Goal: Task Accomplishment & Management: Use online tool/utility

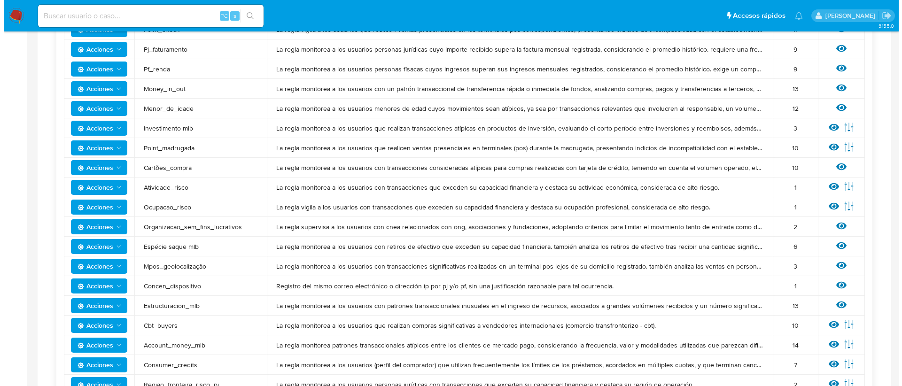
scroll to position [518, 0]
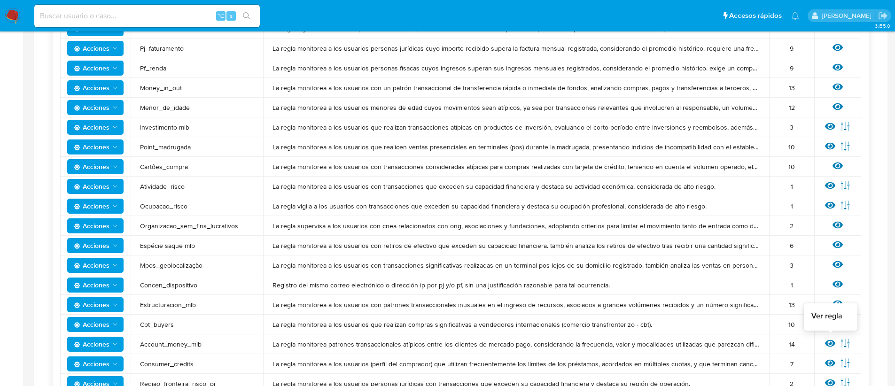
click at [825, 341] on icon at bounding box center [830, 343] width 10 height 10
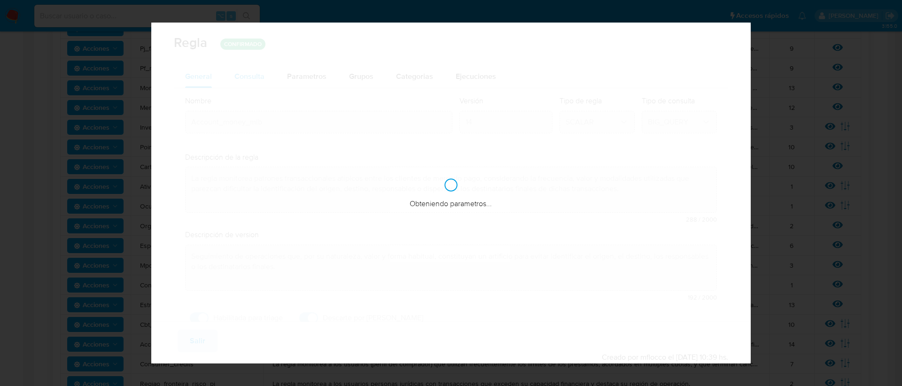
click at [258, 76] on span "Consulta" at bounding box center [249, 76] width 30 height 11
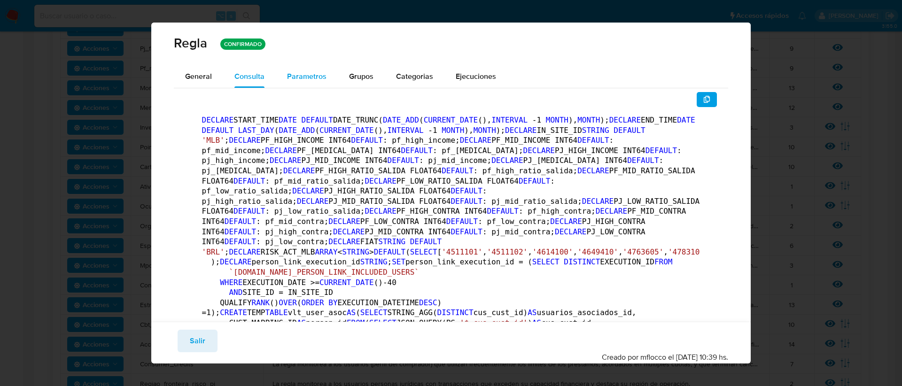
click at [289, 68] on div "Parametros" at bounding box center [306, 76] width 39 height 23
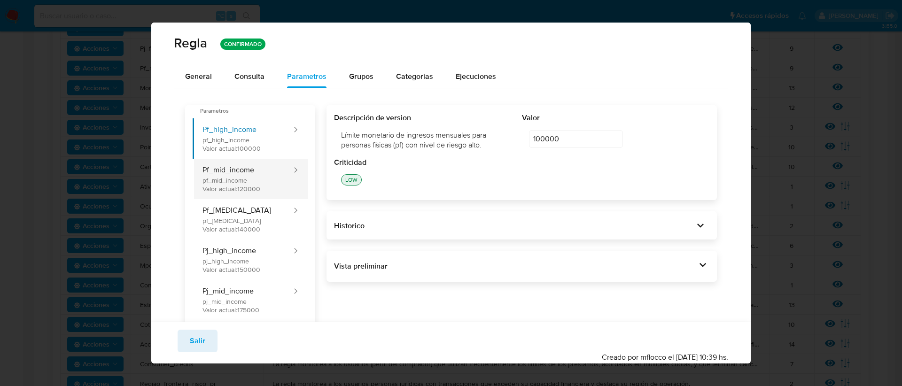
click at [234, 188] on button "Pf_mid_income pf_mid_income Valor actual: 120000" at bounding box center [243, 179] width 100 height 40
type input "120000"
drag, startPoint x: 205, startPoint y: 339, endPoint x: 220, endPoint y: 339, distance: 14.6
click at [206, 339] on button "Salir" at bounding box center [198, 341] width 40 height 23
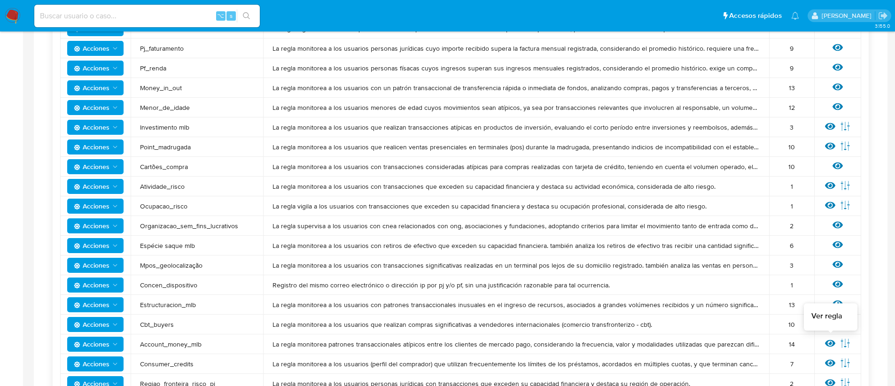
click at [825, 340] on icon at bounding box center [830, 343] width 10 height 10
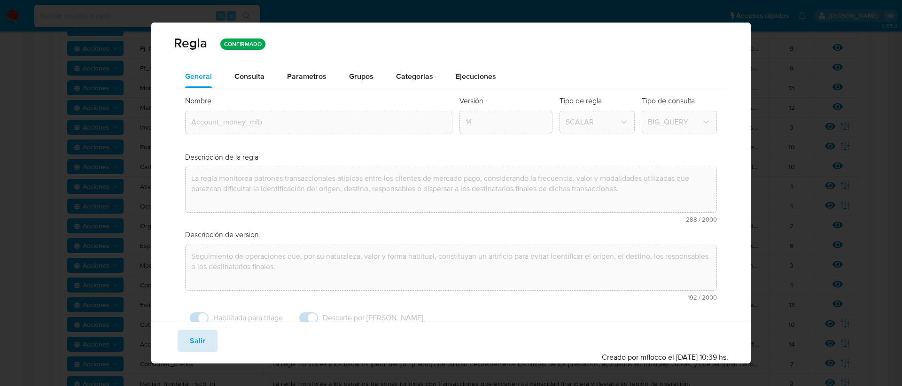
click at [205, 340] on button "Salir" at bounding box center [198, 341] width 40 height 23
type input "1"
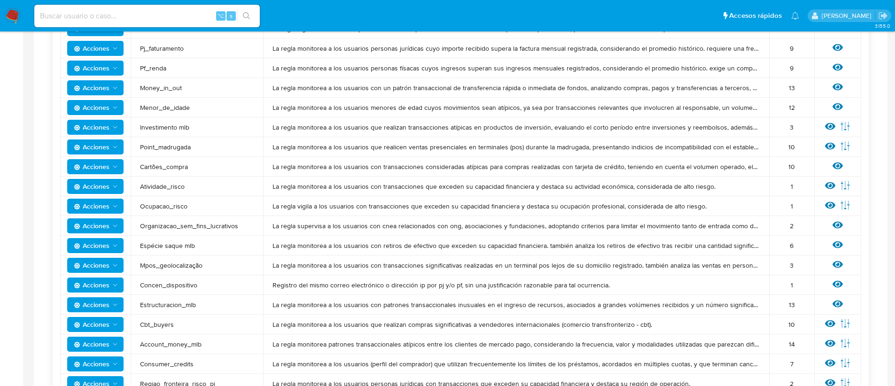
click at [91, 346] on span "Acciones" at bounding box center [92, 344] width 36 height 15
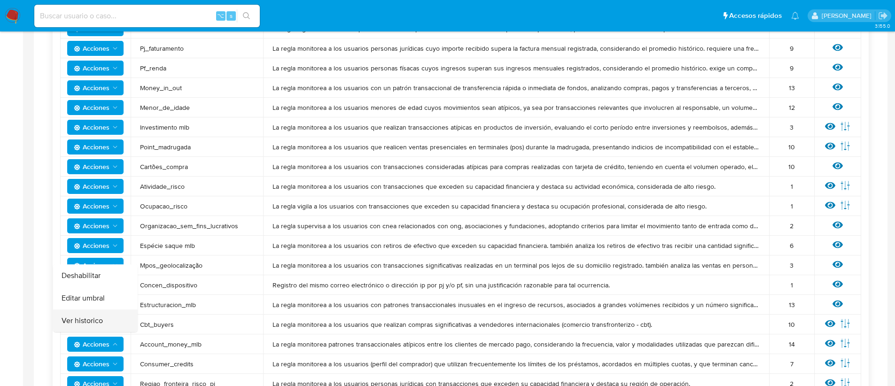
click at [88, 326] on button "Ver historico" at bounding box center [95, 321] width 85 height 23
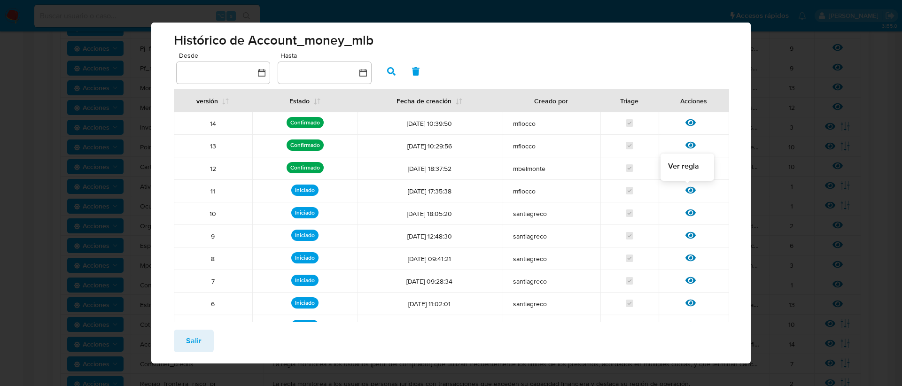
click at [689, 190] on div at bounding box center [694, 192] width 17 height 9
click at [686, 190] on icon at bounding box center [691, 190] width 10 height 10
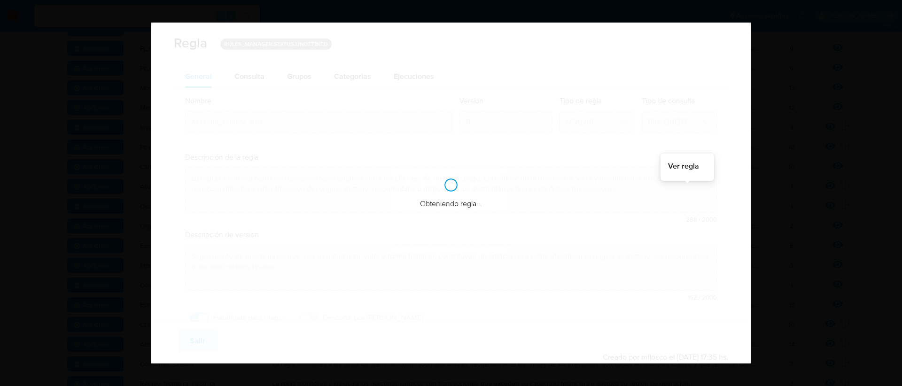
checkbox input "true"
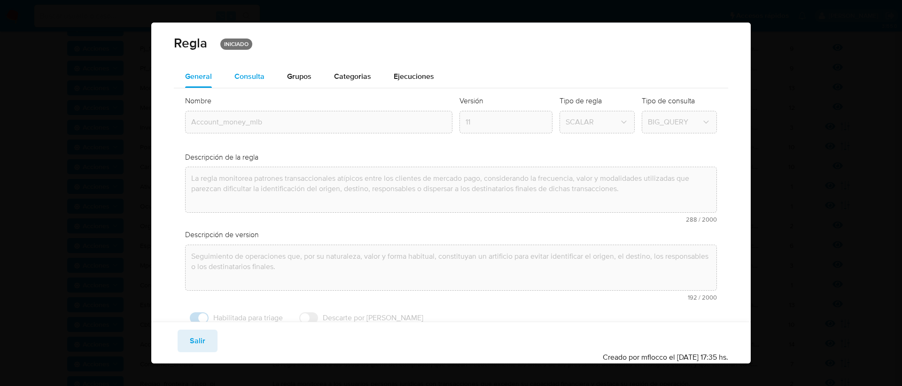
click at [230, 72] on button "Consulta" at bounding box center [249, 76] width 53 height 23
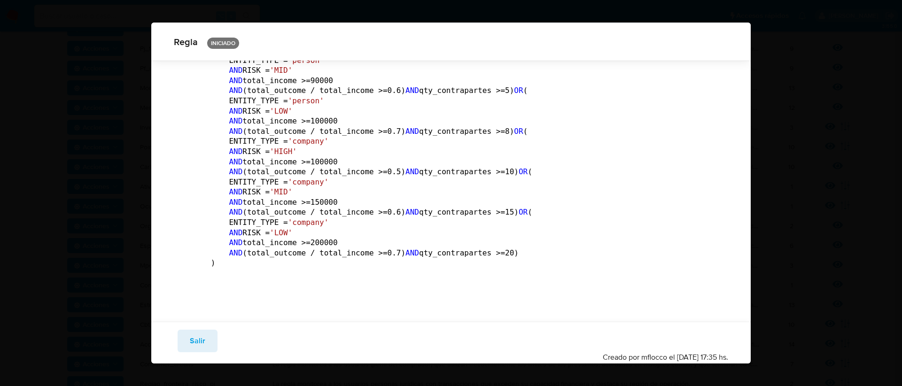
scroll to position [4855, 0]
click at [200, 343] on span "Salir" at bounding box center [198, 341] width 16 height 21
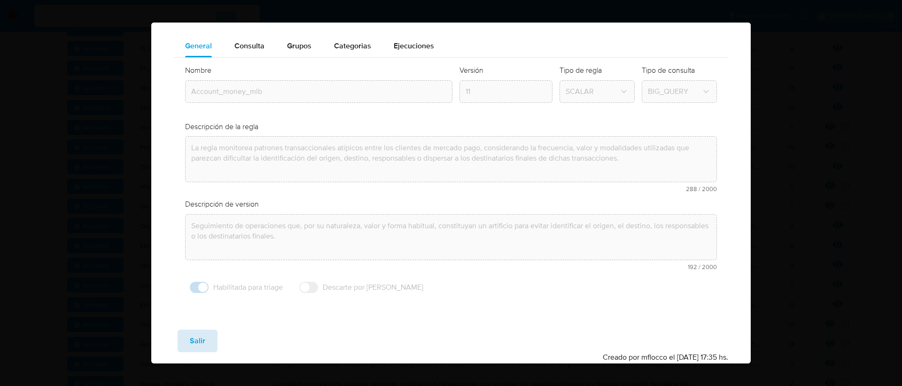
scroll to position [31, 0]
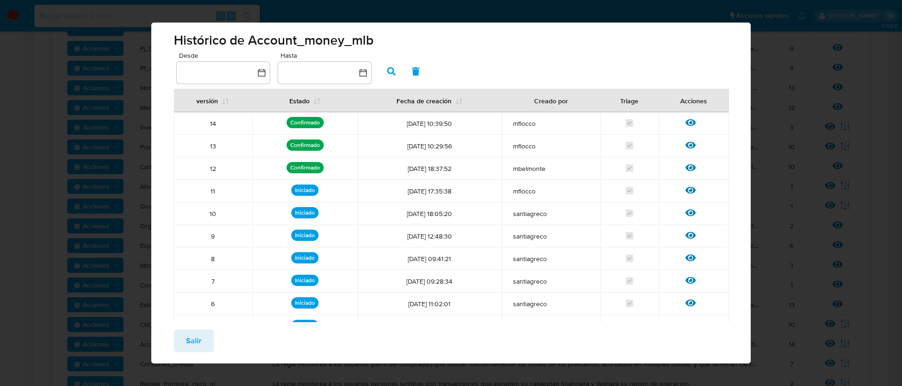
click at [198, 344] on span "Salir" at bounding box center [194, 341] width 16 height 21
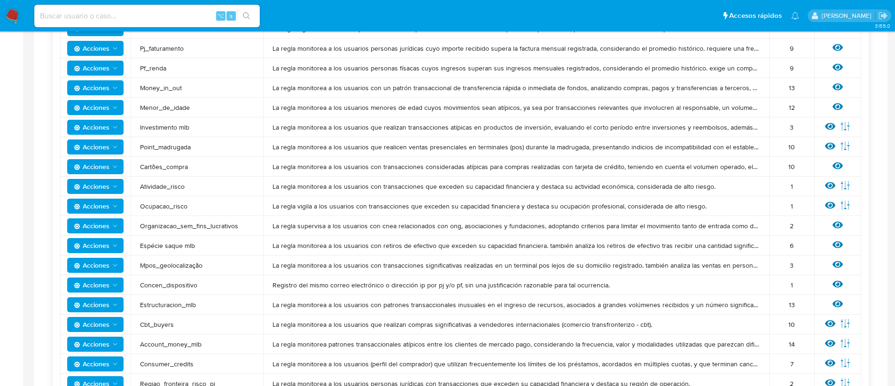
click at [117, 346] on icon "Acciones" at bounding box center [115, 345] width 8 height 8
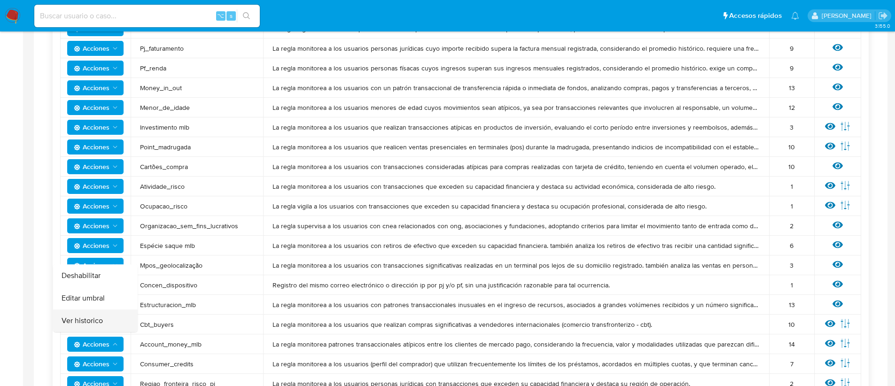
click at [103, 318] on button "Ver historico" at bounding box center [95, 321] width 85 height 23
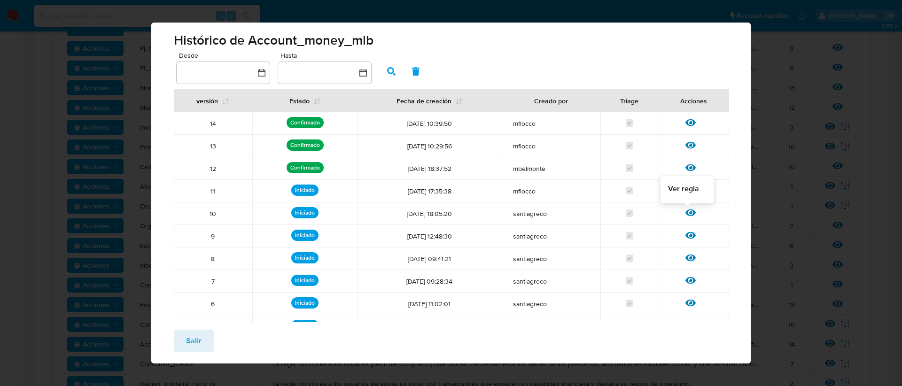
click at [686, 215] on icon at bounding box center [691, 213] width 10 height 10
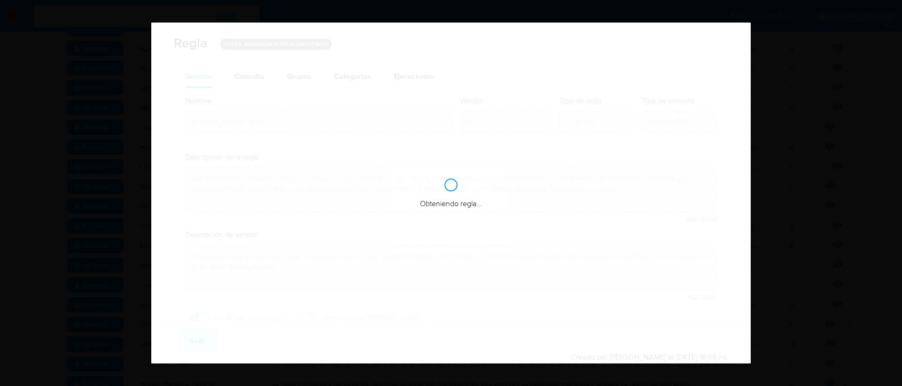
checkbox input "true"
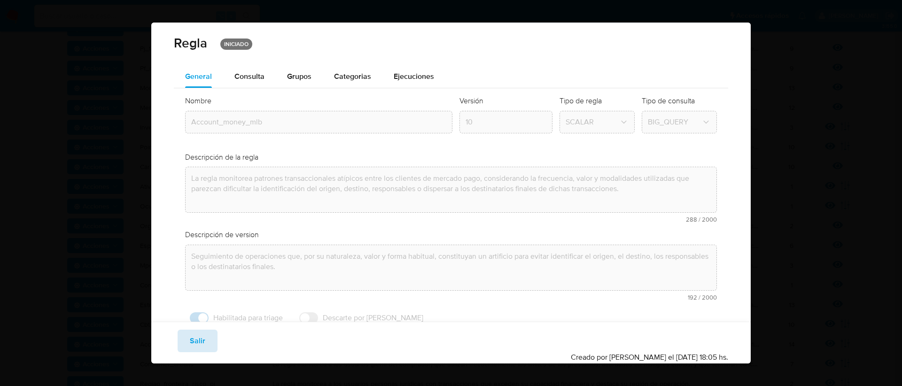
click at [209, 337] on button "Salir" at bounding box center [198, 341] width 40 height 23
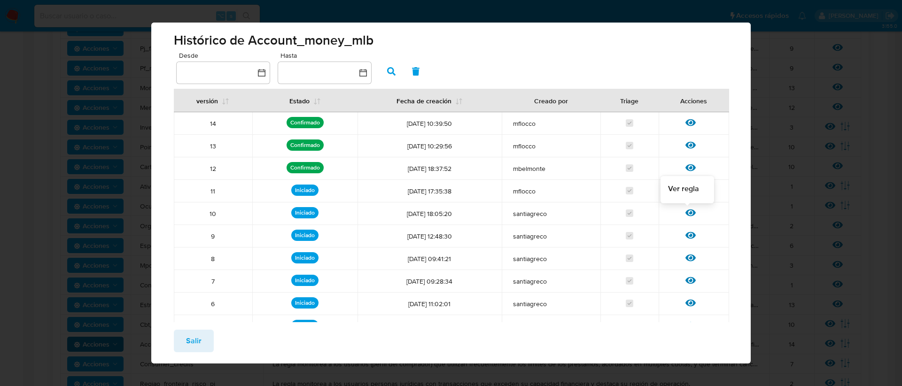
click at [686, 211] on icon at bounding box center [691, 213] width 10 height 10
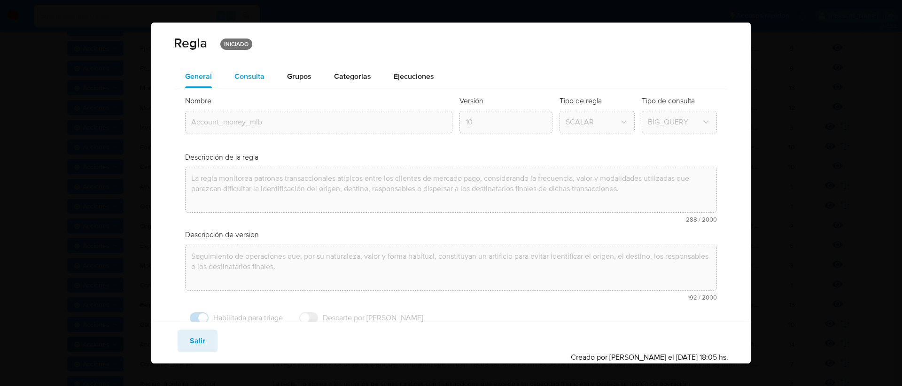
click at [250, 81] on span "Consulta" at bounding box center [249, 76] width 30 height 11
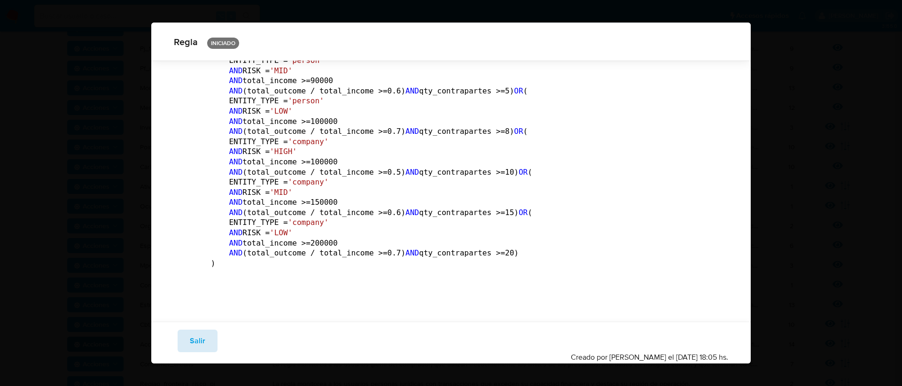
click at [199, 344] on span "Salir" at bounding box center [198, 341] width 16 height 21
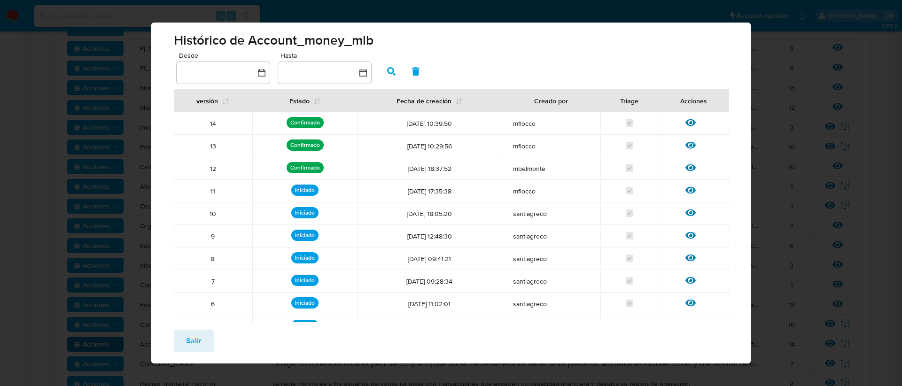
click at [689, 255] on div "Ver regla" at bounding box center [694, 259] width 70 height 12
click at [688, 256] on icon at bounding box center [691, 258] width 10 height 7
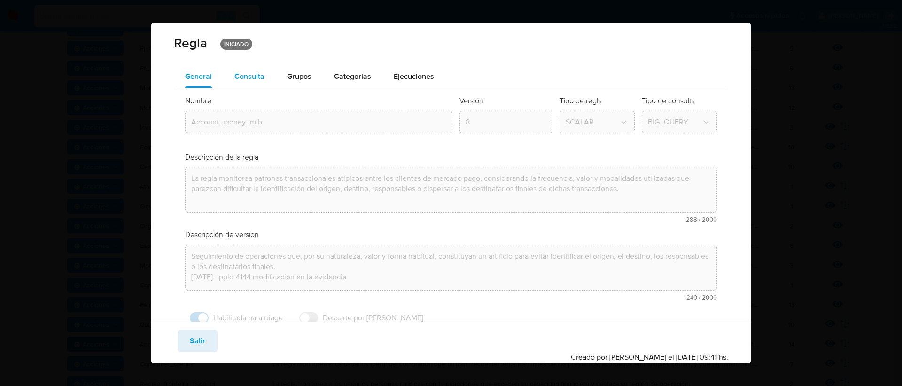
click at [243, 81] on div "Consulta" at bounding box center [249, 76] width 30 height 23
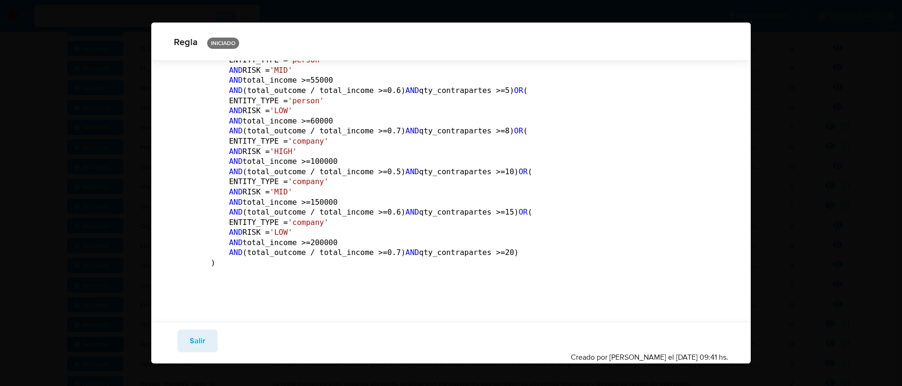
scroll to position [4802, 0]
click at [207, 339] on button "Salir" at bounding box center [198, 341] width 40 height 23
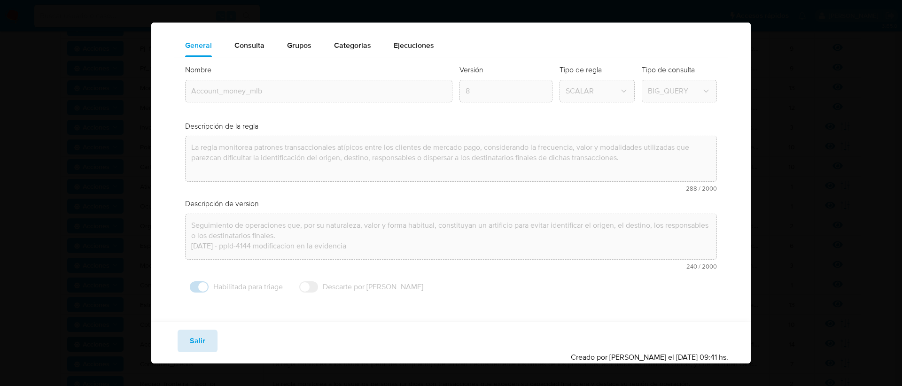
scroll to position [31, 0]
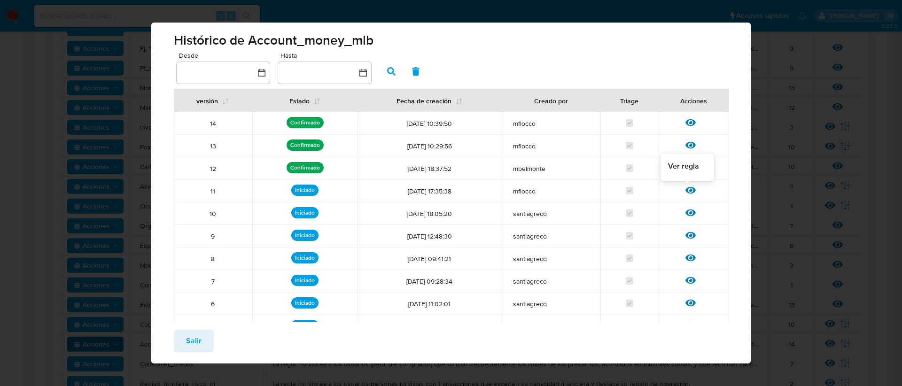
click at [686, 191] on icon at bounding box center [691, 190] width 10 height 7
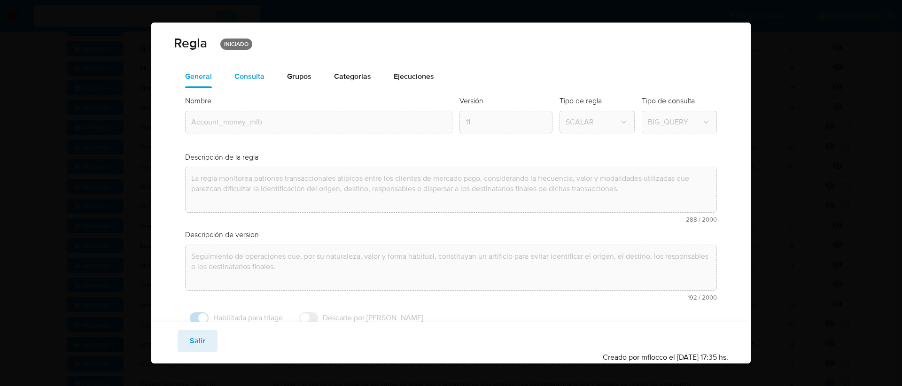
click at [240, 78] on span "Consulta" at bounding box center [249, 76] width 30 height 11
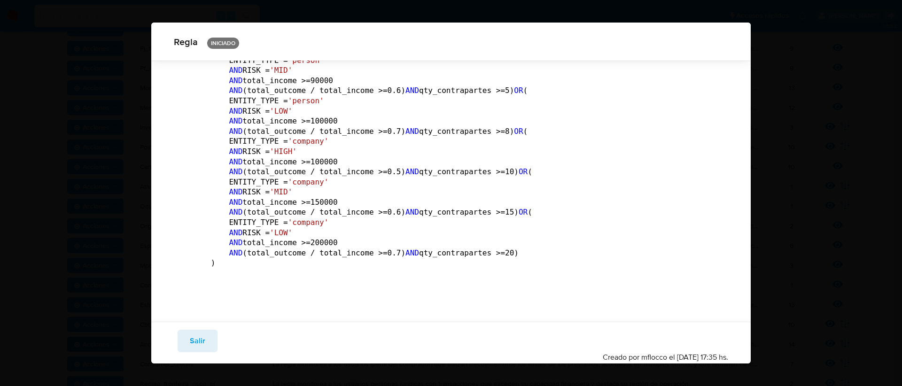
scroll to position [4829, 0]
click at [195, 347] on span "Salir" at bounding box center [198, 341] width 16 height 21
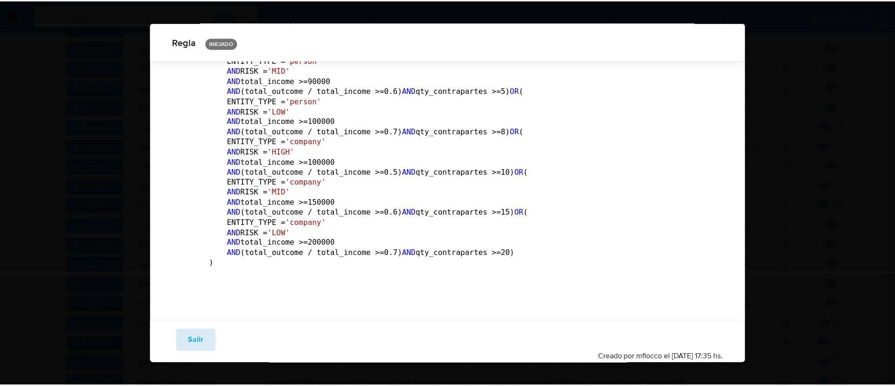
scroll to position [31, 0]
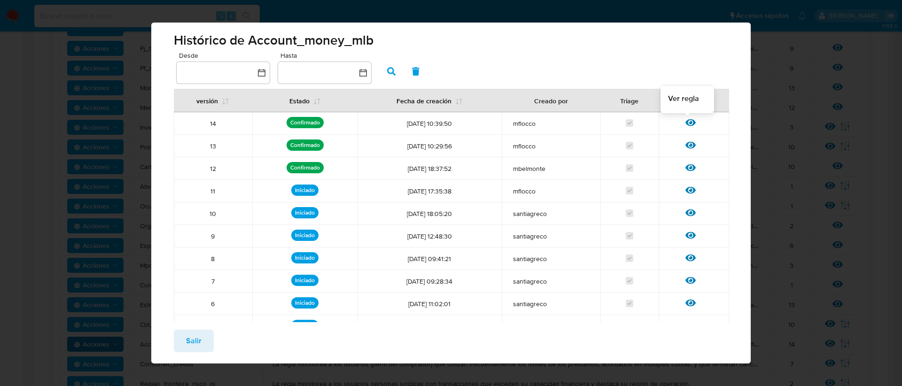
click at [686, 122] on icon at bounding box center [691, 122] width 10 height 7
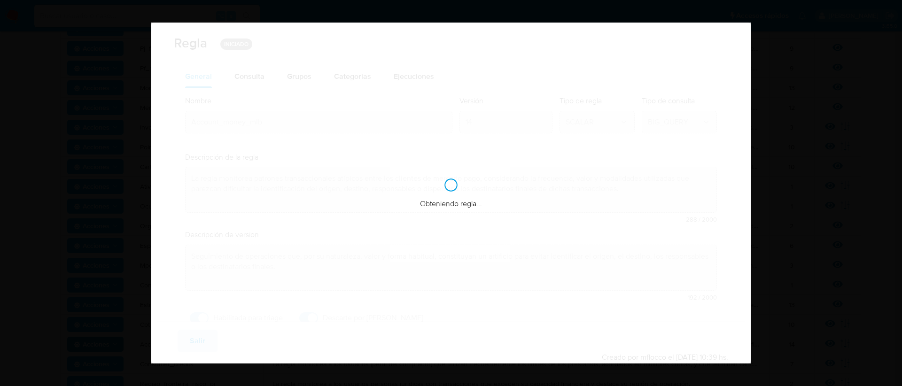
checkbox input "true"
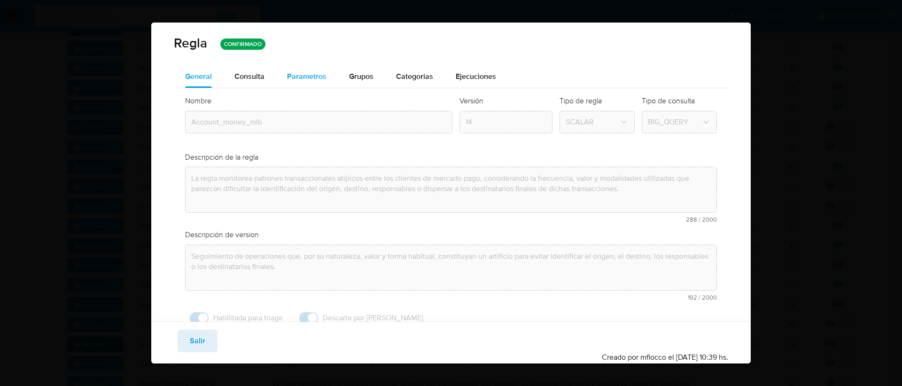
click at [301, 73] on span "Parametros" at bounding box center [306, 76] width 39 height 11
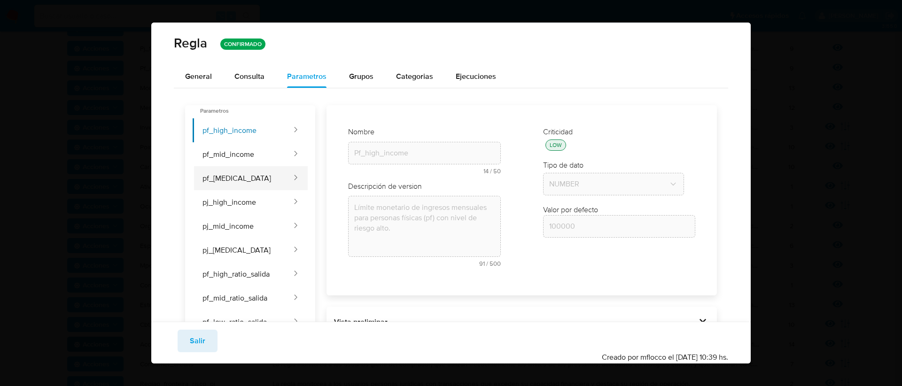
click at [259, 182] on button "pf_[MEDICAL_DATA]" at bounding box center [243, 178] width 100 height 24
type input "140000"
type input "Pf_[MEDICAL_DATA]"
type textarea "Límite monetario de ingresos mensuales para personas físicas (pf) con nivel de …"
click at [202, 334] on span "Salir" at bounding box center [198, 341] width 16 height 21
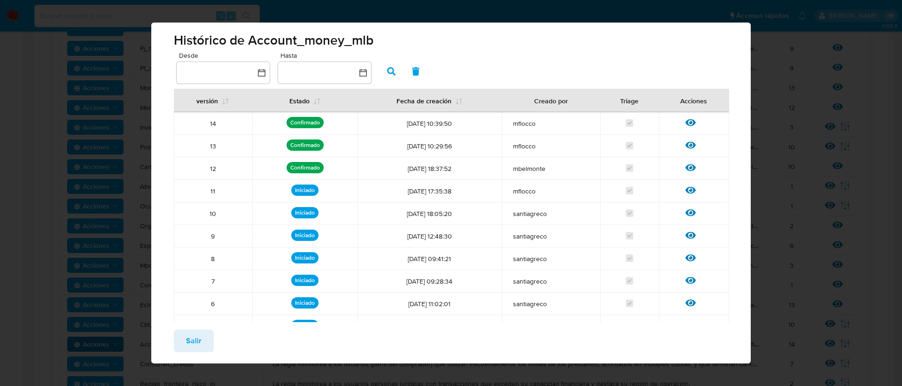
click at [205, 334] on button "Salir" at bounding box center [194, 341] width 40 height 23
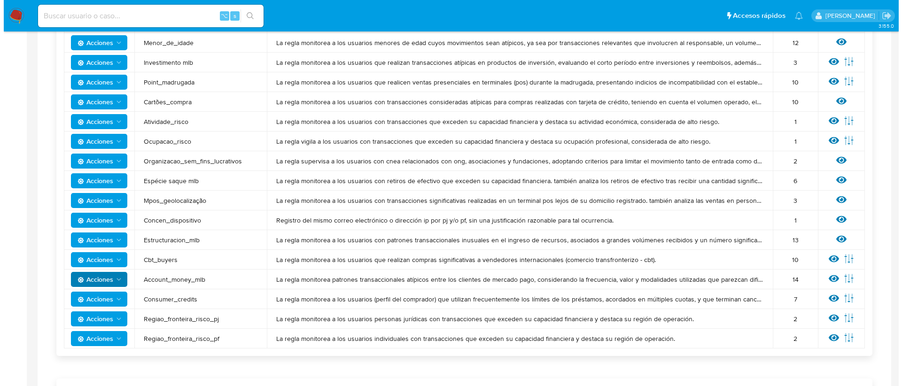
scroll to position [557, 0]
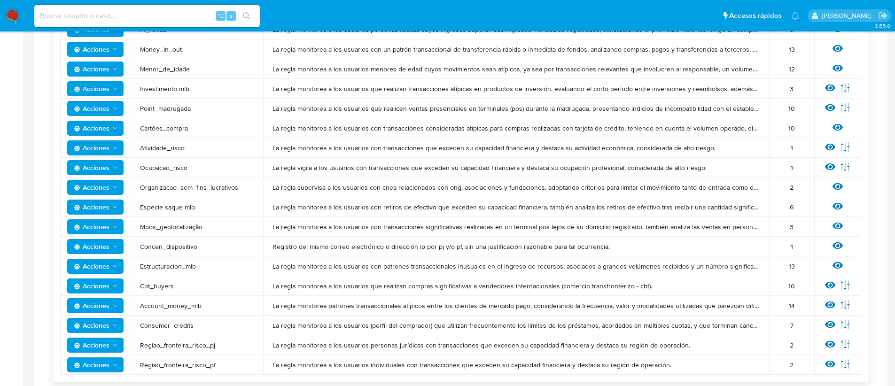
click at [107, 303] on span "Acciones" at bounding box center [92, 305] width 36 height 15
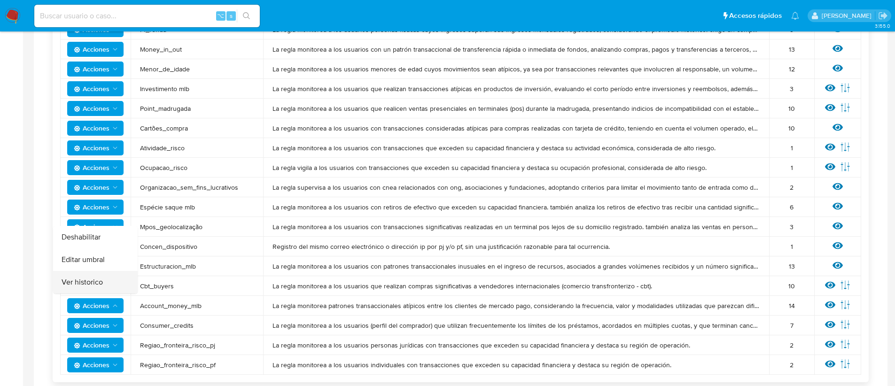
click at [87, 283] on button "Ver historico" at bounding box center [95, 282] width 85 height 23
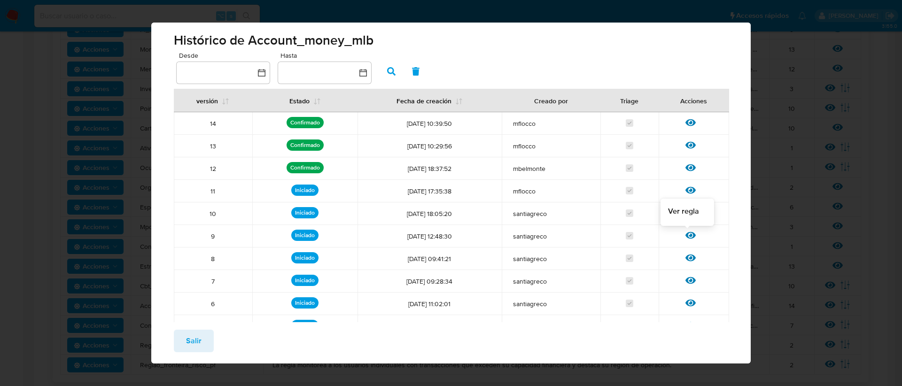
click at [686, 236] on icon at bounding box center [691, 235] width 10 height 10
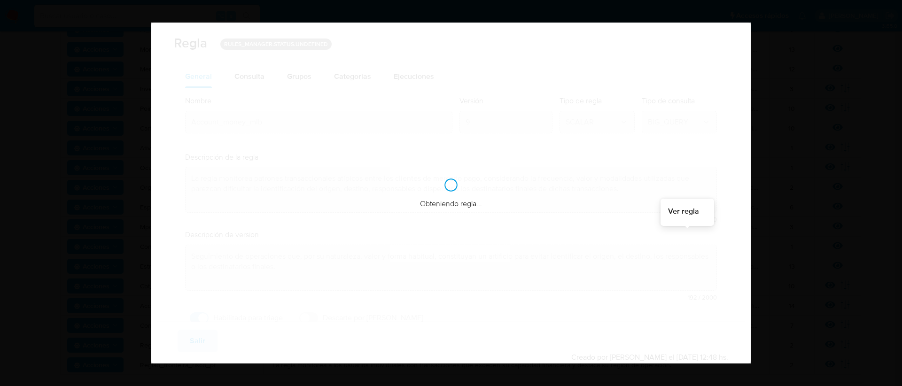
checkbox input "true"
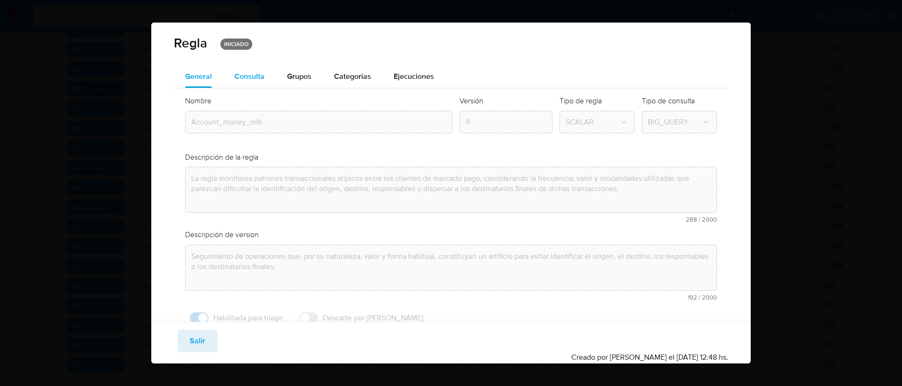
click at [248, 81] on div "Consulta" at bounding box center [249, 76] width 30 height 23
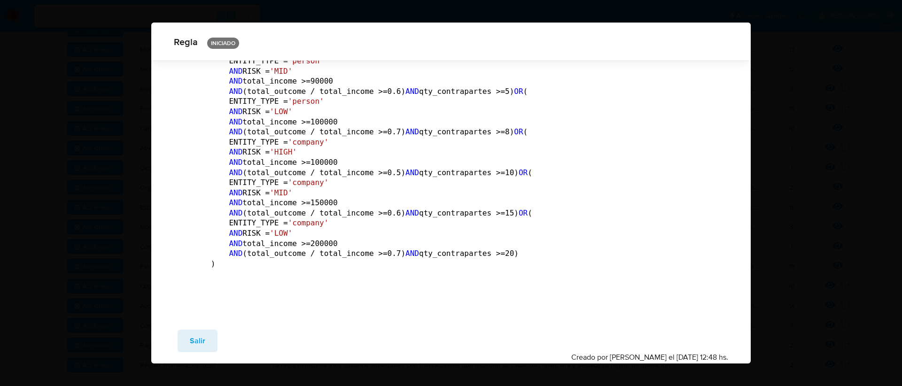
scroll to position [5048, 0]
click at [207, 334] on button "Salir" at bounding box center [198, 341] width 40 height 23
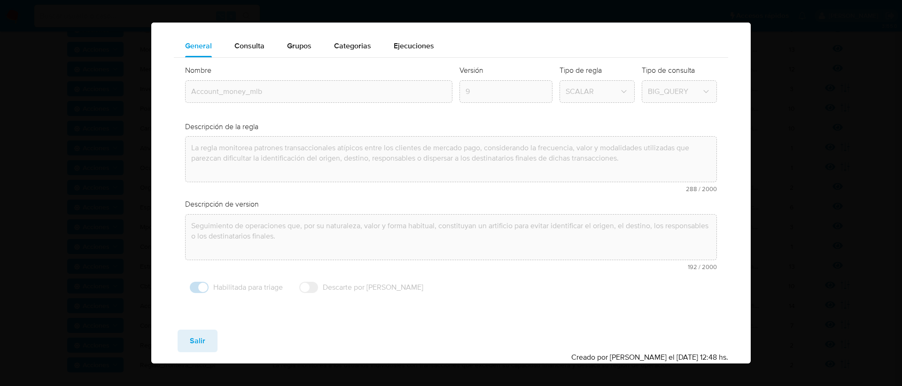
scroll to position [31, 0]
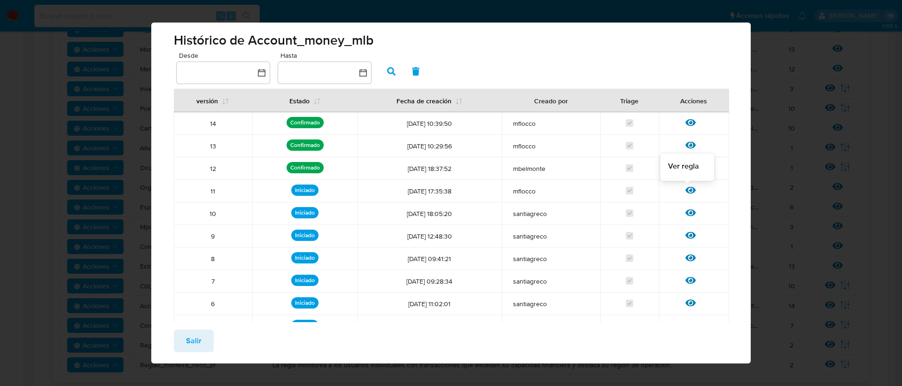
click at [686, 189] on icon at bounding box center [691, 190] width 10 height 10
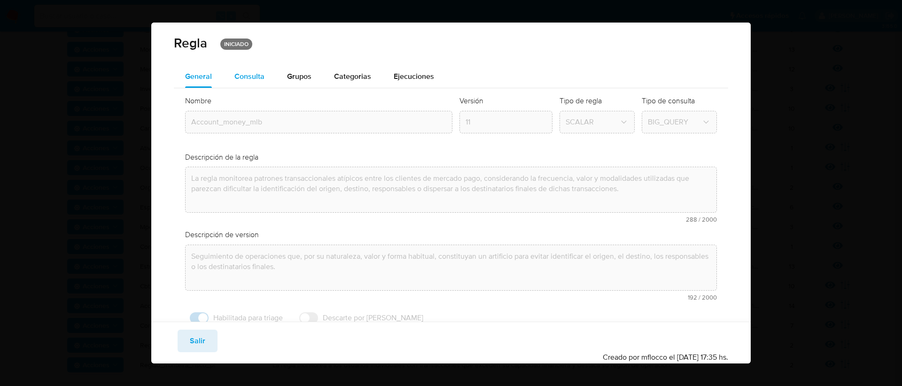
click at [251, 75] on span "Consulta" at bounding box center [249, 76] width 30 height 11
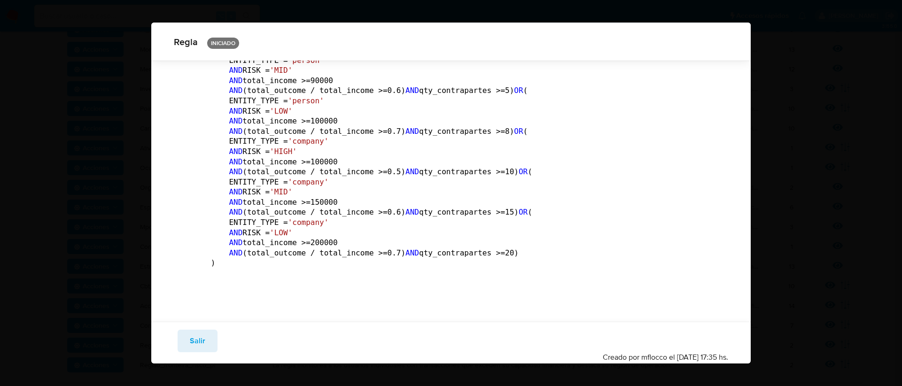
scroll to position [5088, 0]
click at [198, 343] on span "Salir" at bounding box center [198, 341] width 16 height 21
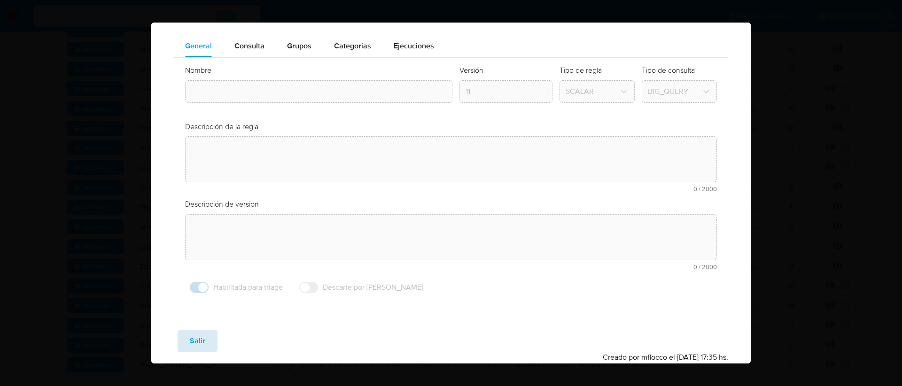
type textarea "La regla monitorea patrones transaccionales atípicos entre los clientes de merc…"
type input "Account_money_mlb"
type textarea "Seguimiento de operaciones que, por su naturaleza, valor y forma habitual, cons…"
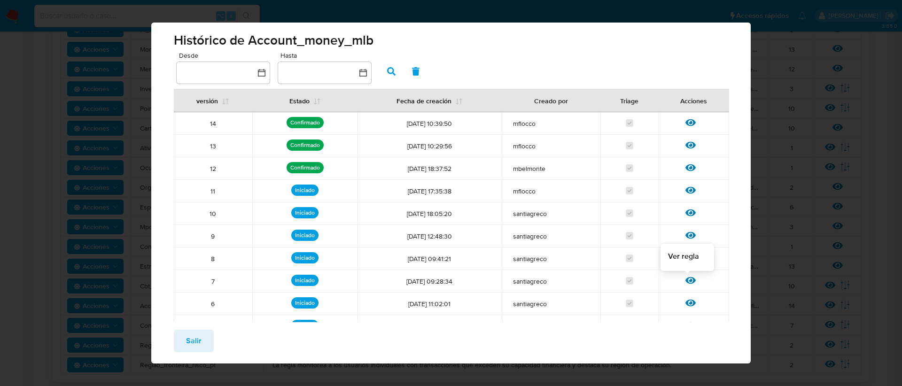
click at [686, 276] on icon at bounding box center [691, 280] width 10 height 10
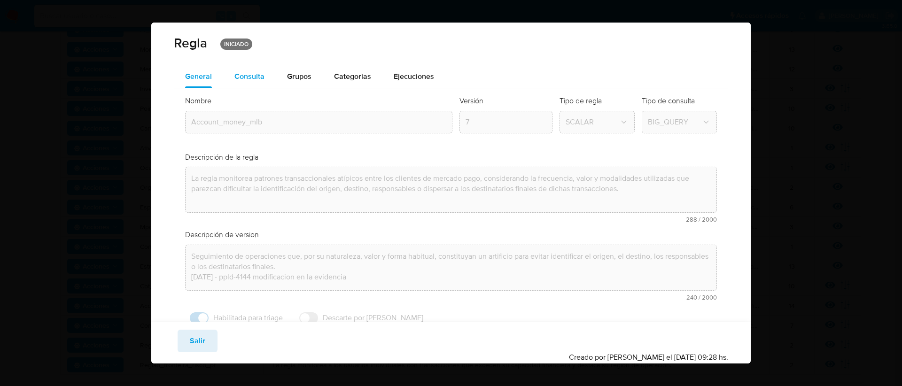
click at [258, 69] on div "Consulta" at bounding box center [249, 76] width 30 height 23
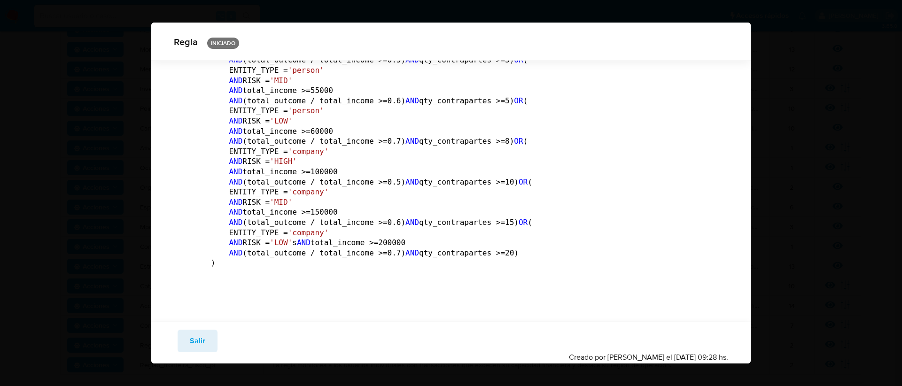
scroll to position [4631, 0]
click at [187, 346] on button "Salir" at bounding box center [198, 341] width 40 height 23
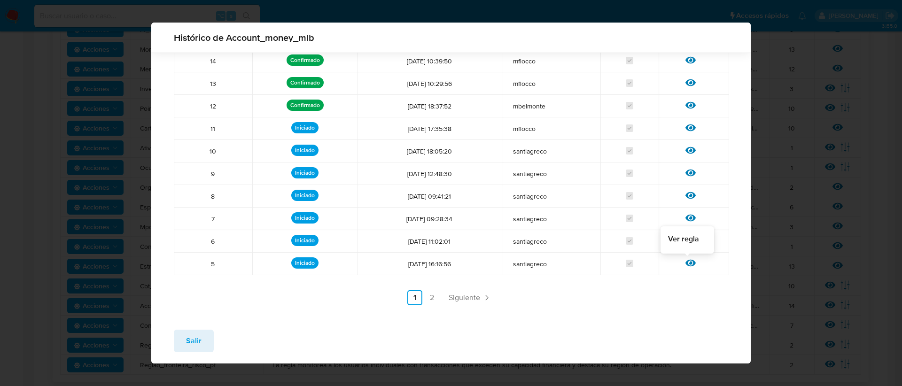
scroll to position [0, 0]
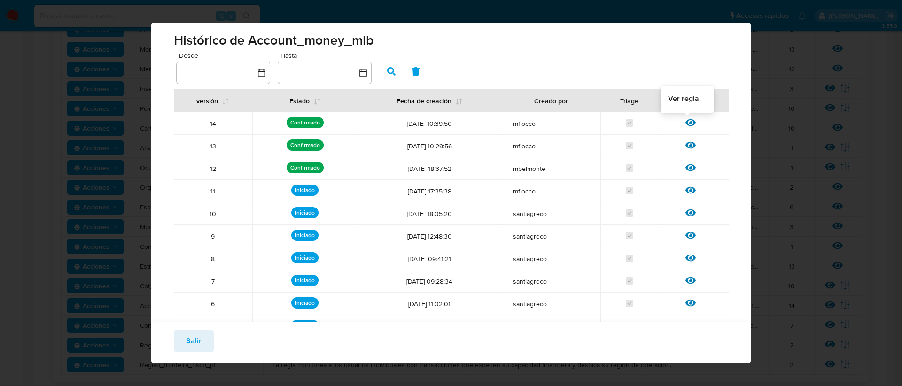
click at [687, 122] on icon at bounding box center [691, 122] width 10 height 10
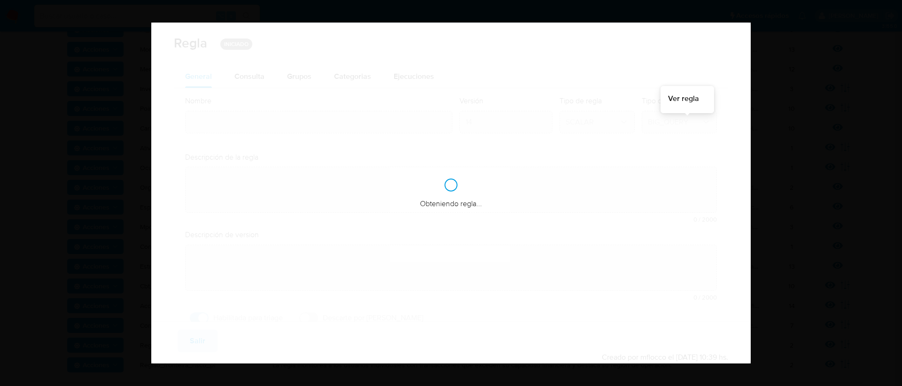
type input "Account_money_mlb"
type textarea "La regla monitorea patrones transaccionales atípicos entre los clientes de merc…"
type textarea "Seguimiento de operaciones que, por su naturaleza, valor y forma habitual, cons…"
checkbox input "true"
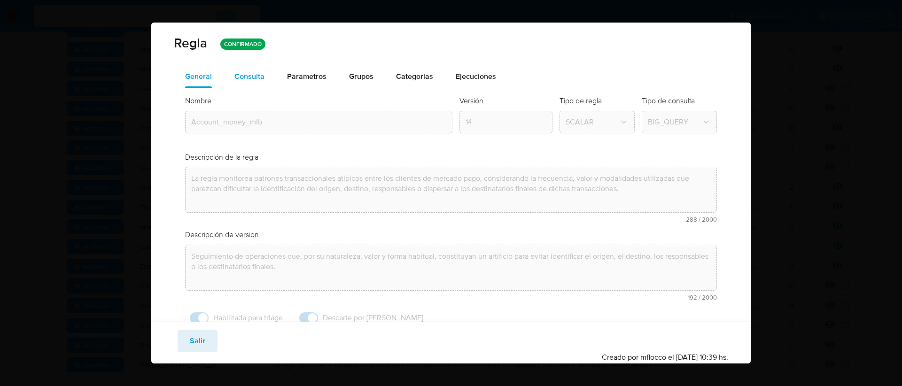
click at [241, 80] on span "Consulta" at bounding box center [249, 76] width 30 height 11
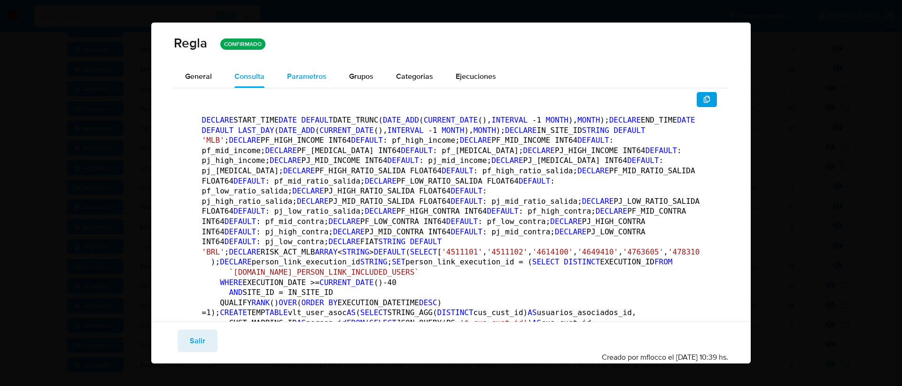
click at [304, 69] on div "Parametros" at bounding box center [306, 76] width 39 height 23
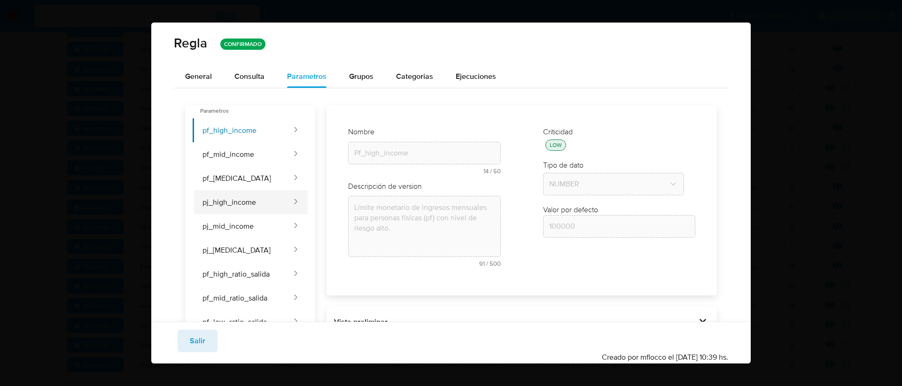
click at [255, 209] on button "pj_high_income" at bounding box center [243, 202] width 100 height 24
type input "150000"
type input "Pj_high_income"
type textarea "Límite monetario de ingresos mensuales para personas jurídicas (pj) con nivel d…"
click at [262, 226] on button "pj_mid_income" at bounding box center [243, 226] width 100 height 24
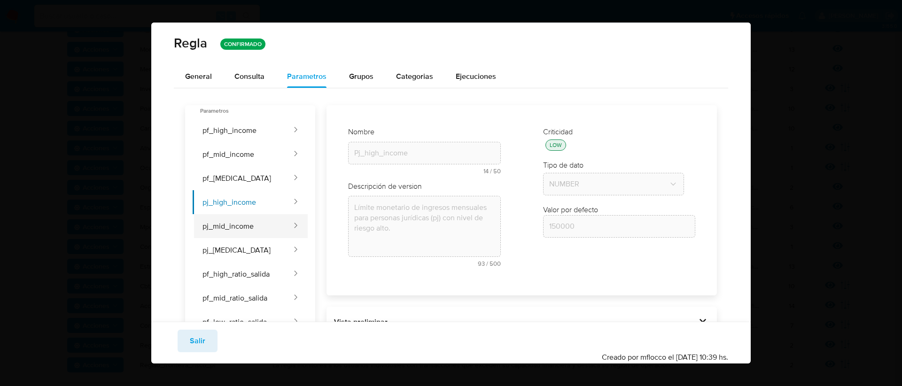
type input "175000"
type input "Pj_mid_income"
type textarea "Límite monetario de ingresos mensuales para personas jurídicas (pj) con nivel d…"
click at [263, 243] on button "pj_[MEDICAL_DATA]" at bounding box center [243, 250] width 100 height 24
type input "200000"
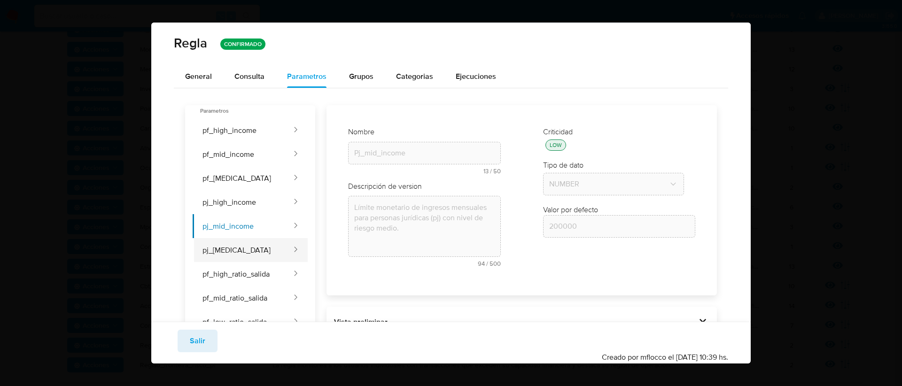
type input "Pj_[MEDICAL_DATA]"
type textarea "Límite monetario de ingresos mensuales para personas jurídicas (pj) con nivel d…"
click at [263, 202] on button "pj_high_income" at bounding box center [243, 202] width 100 height 24
type input "150000"
type input "Pj_high_income"
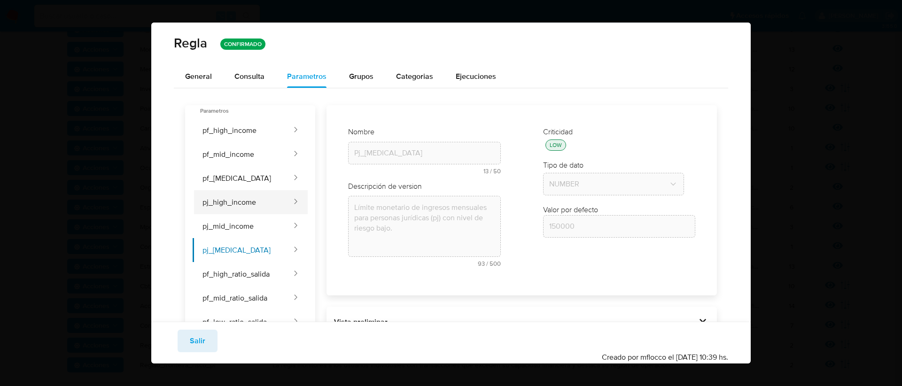
type textarea "Límite monetario de ingresos mensuales para personas jurídicas (pj) con nivel d…"
click at [265, 225] on button "pj_mid_income" at bounding box center [243, 226] width 100 height 24
type input "175000"
type input "Pj_mid_income"
type textarea "Límite monetario de ingresos mensuales para personas jurídicas (pj) con nivel d…"
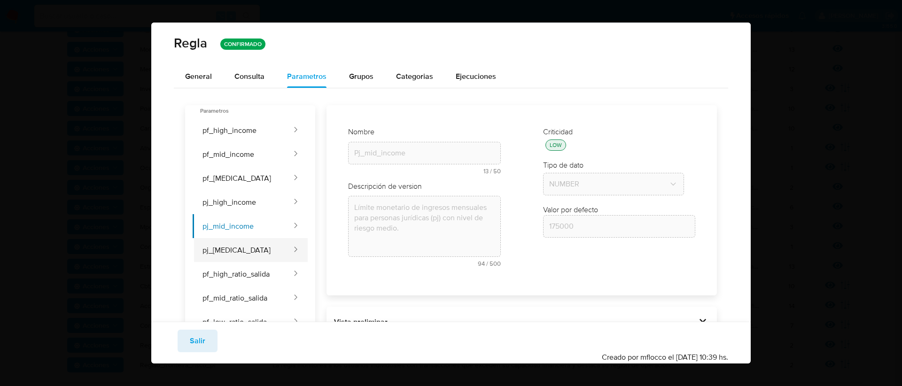
click at [273, 242] on button "pj_[MEDICAL_DATA]" at bounding box center [243, 250] width 100 height 24
type input "200000"
type input "Pj_[MEDICAL_DATA]"
type textarea "Límite monetario de ingresos mensuales para personas jurídicas (pj) con nivel d…"
